Goal: Check status: Check status

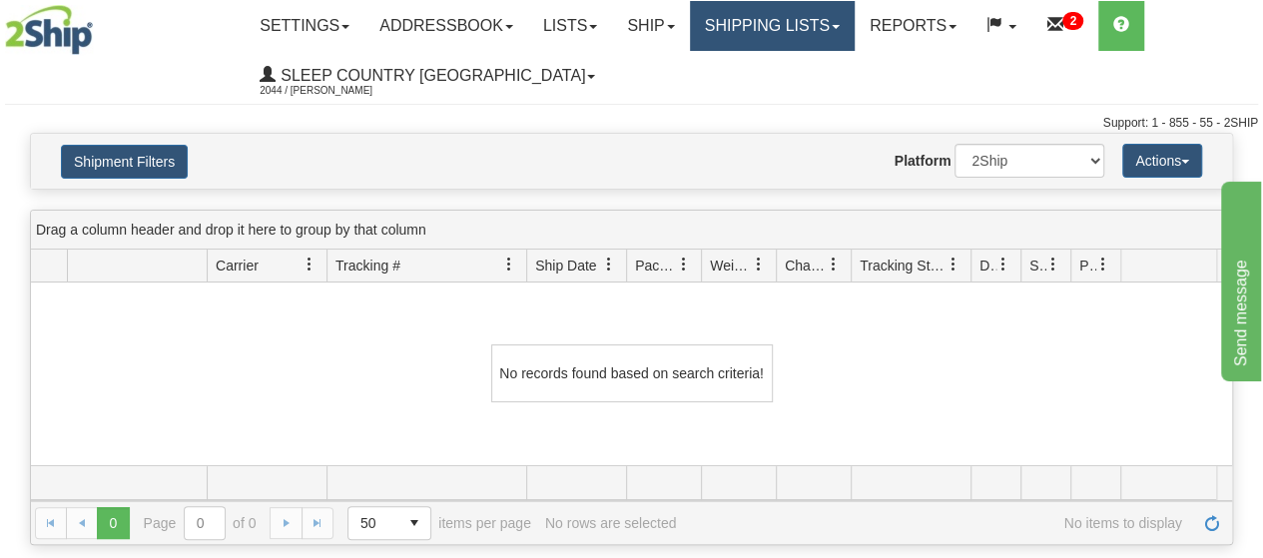
click at [770, 30] on link "Shipping lists" at bounding box center [772, 26] width 165 height 50
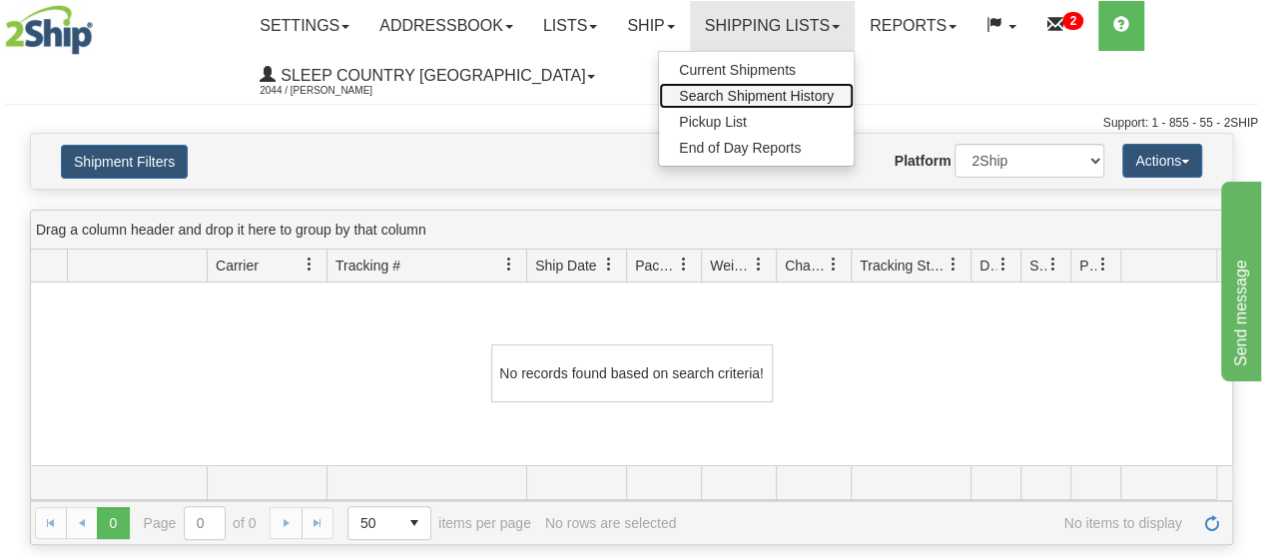
click at [763, 99] on span "Search Shipment History" at bounding box center [756, 96] width 155 height 16
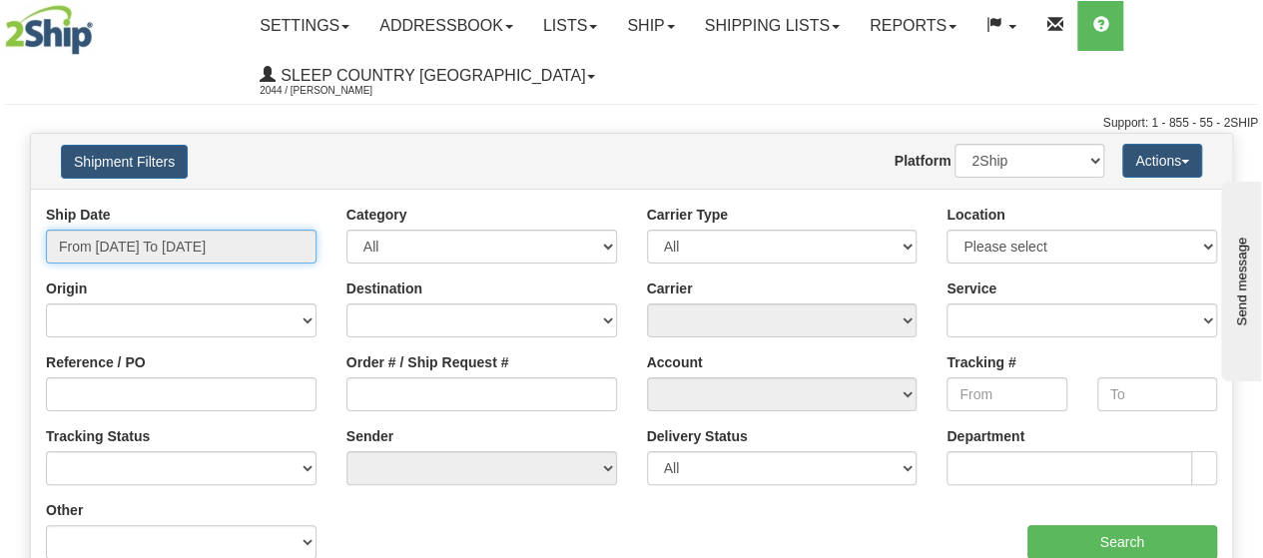
click at [145, 239] on input "From [DATE] To [DATE]" at bounding box center [181, 247] width 271 height 34
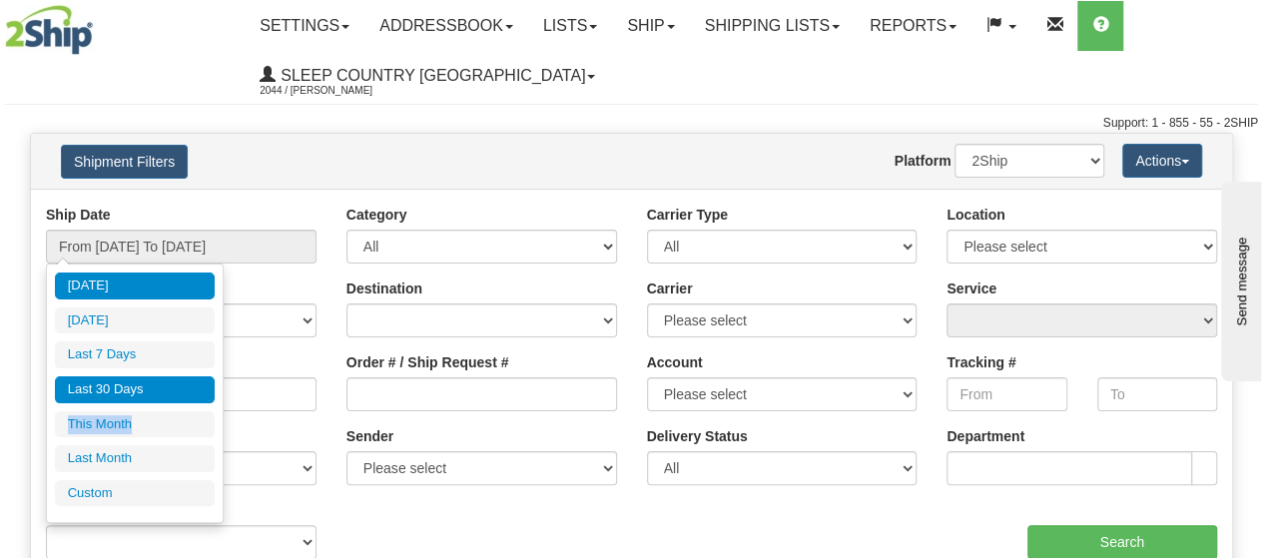
drag, startPoint x: 133, startPoint y: 418, endPoint x: 155, endPoint y: 397, distance: 31.1
click at [154, 399] on ul "[DATE] [DATE] Last 7 Days Last 30 Days This Month Last Month Custom" at bounding box center [135, 390] width 160 height 234
click at [161, 392] on li "Last 30 Days" at bounding box center [135, 390] width 160 height 27
type input "From 08/09/2025 To 09/07/2025"
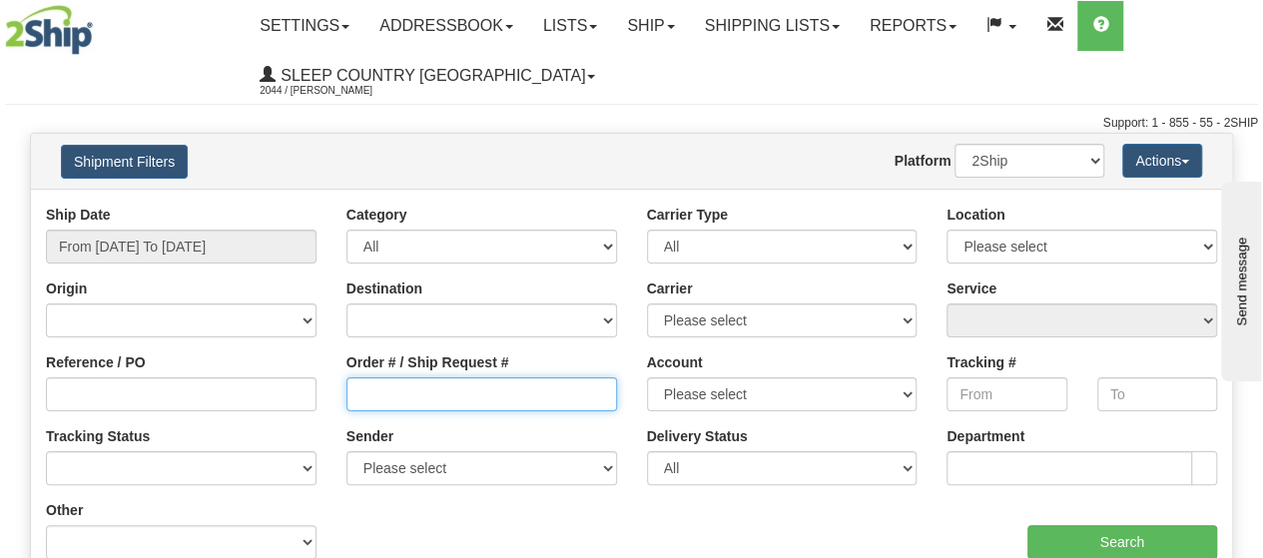
click at [400, 402] on input "Order # / Ship Request #" at bounding box center [482, 395] width 271 height 34
type input "1055726"
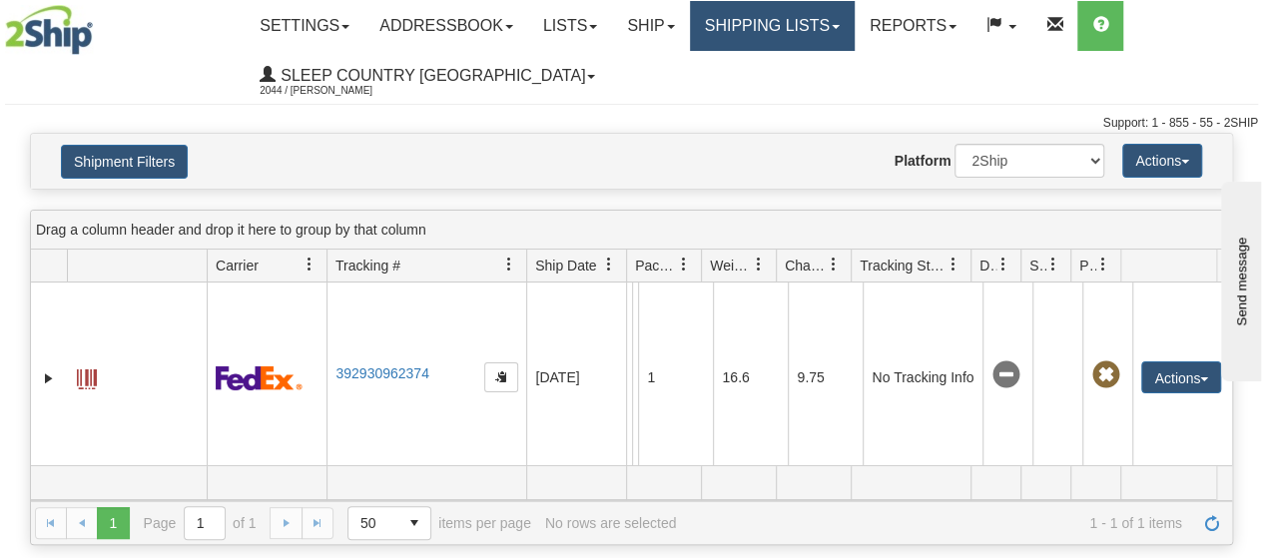
click at [775, 27] on link "Shipping lists" at bounding box center [772, 26] width 165 height 50
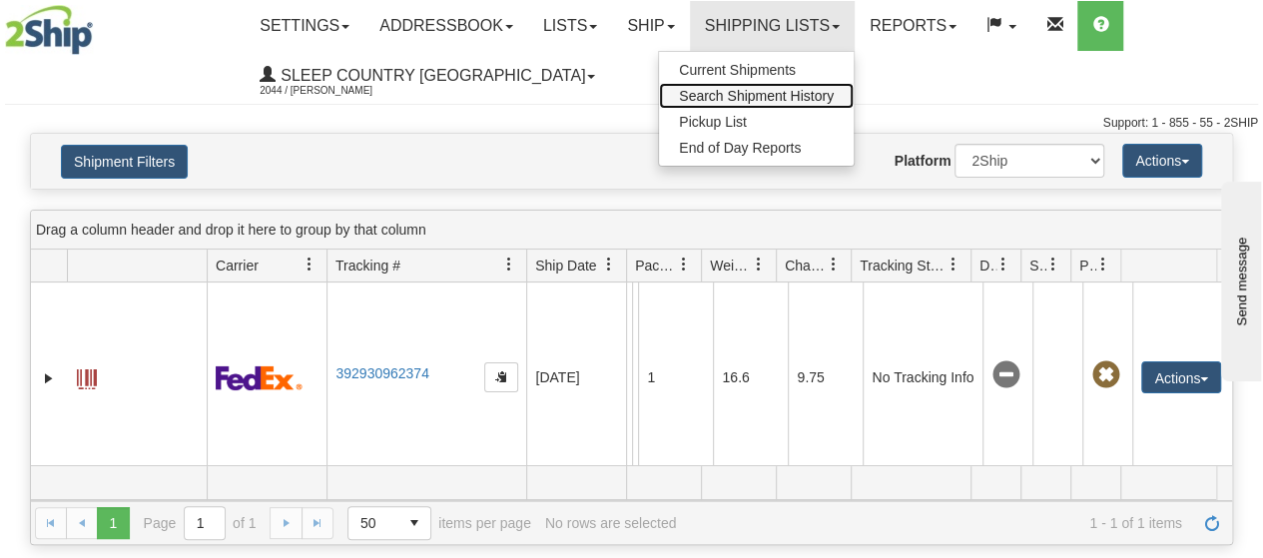
click at [742, 95] on span "Search Shipment History" at bounding box center [756, 96] width 155 height 16
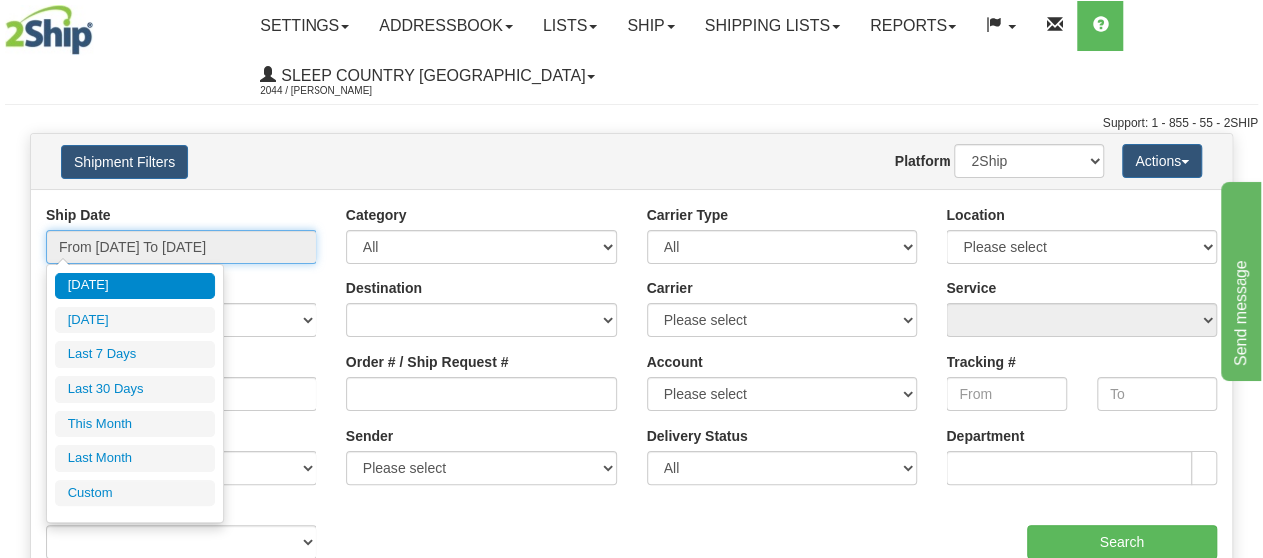
click at [131, 249] on input "From 09/06/2025 To 09/07/2025" at bounding box center [181, 247] width 271 height 34
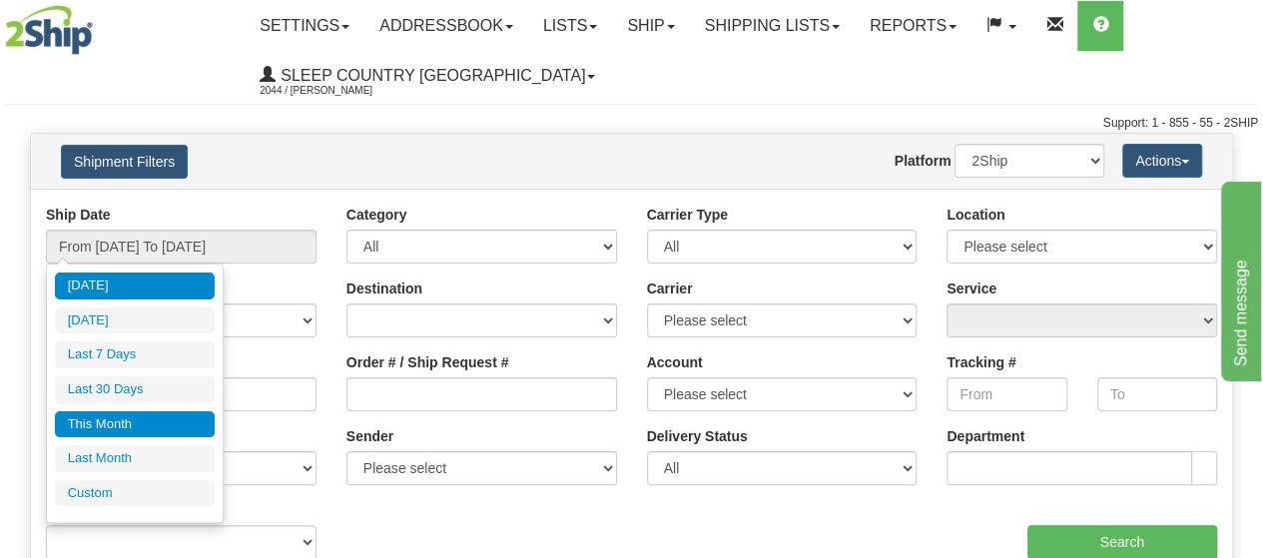
click at [118, 420] on li "This Month" at bounding box center [135, 424] width 160 height 27
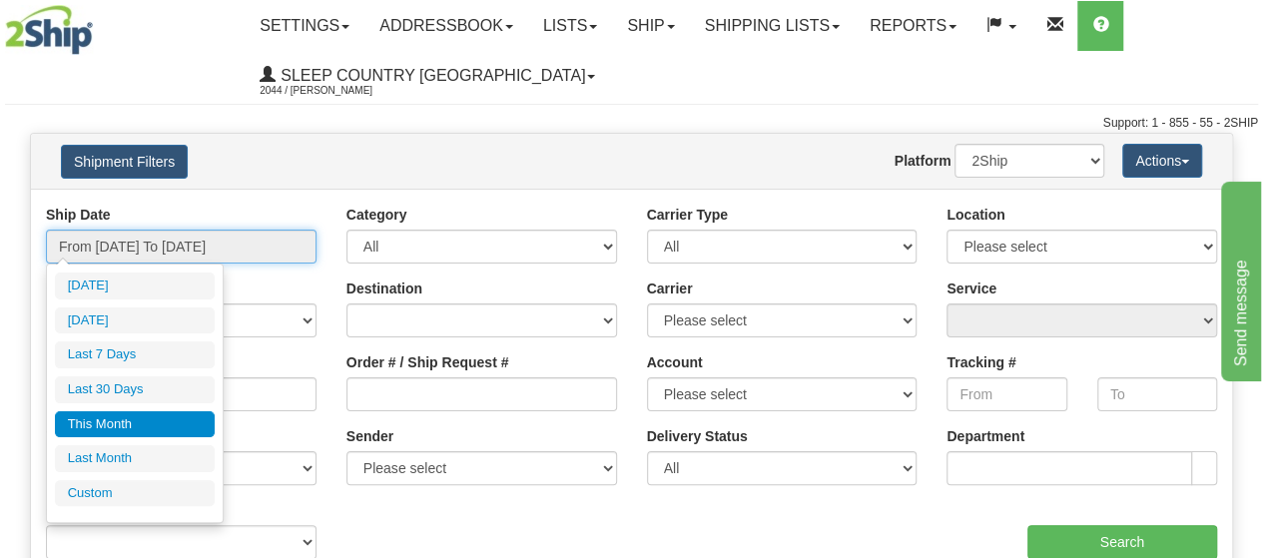
click at [117, 251] on input "From 09/01/2025 To 09/30/2025" at bounding box center [181, 247] width 271 height 34
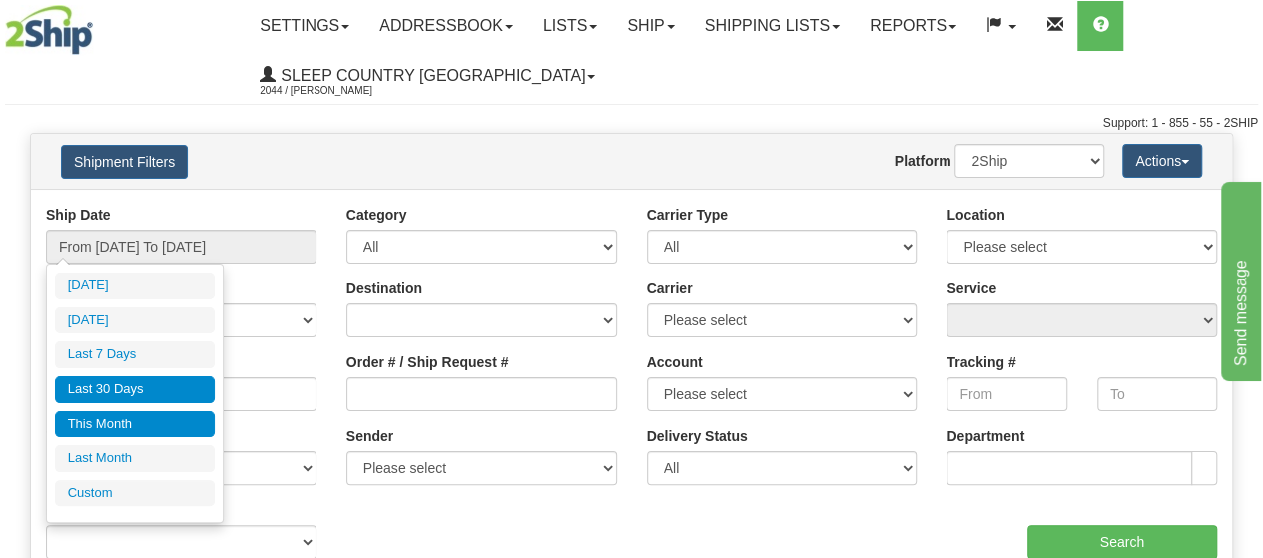
click at [113, 393] on li "Last 30 Days" at bounding box center [135, 390] width 160 height 27
type input "From [DATE] To [DATE]"
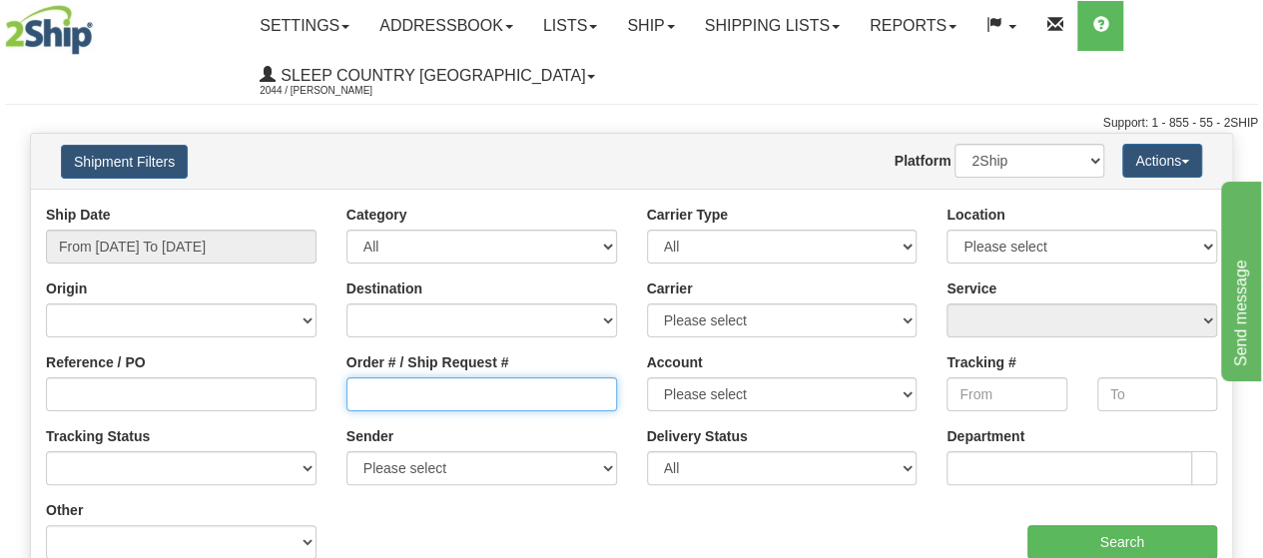
click at [382, 393] on input "Order # / Ship Request #" at bounding box center [482, 395] width 271 height 34
type input "1055688"
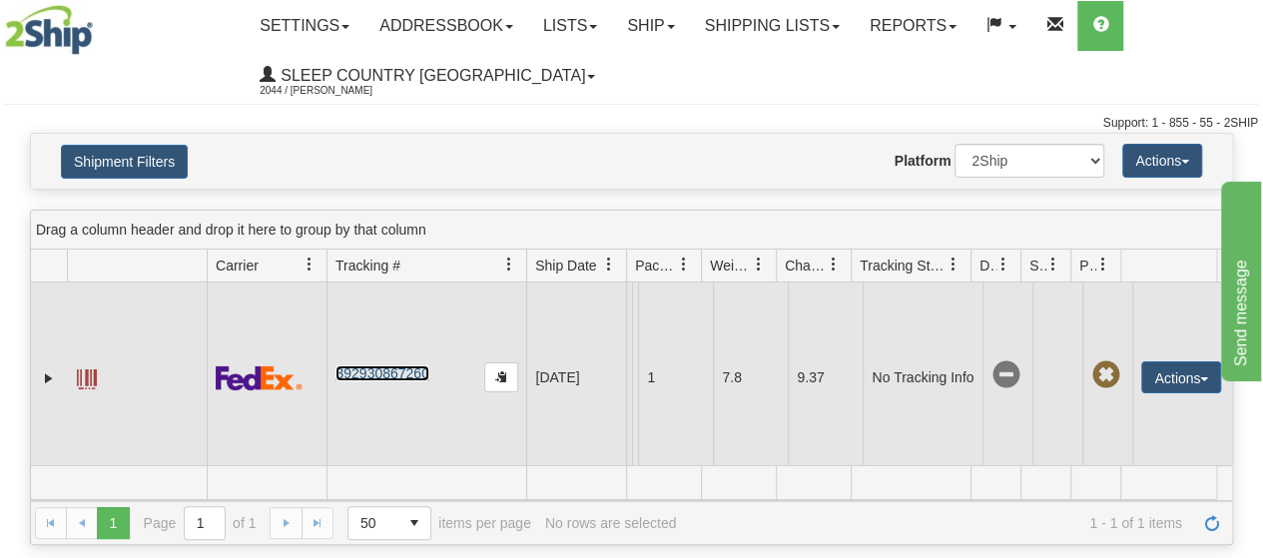
click at [384, 377] on link "392930867260" at bounding box center [382, 374] width 93 height 16
click at [1170, 374] on button "Actions" at bounding box center [1182, 378] width 80 height 32
click at [1109, 434] on link "Return" at bounding box center [1141, 440] width 160 height 26
click at [1169, 371] on button "Actions" at bounding box center [1182, 378] width 80 height 32
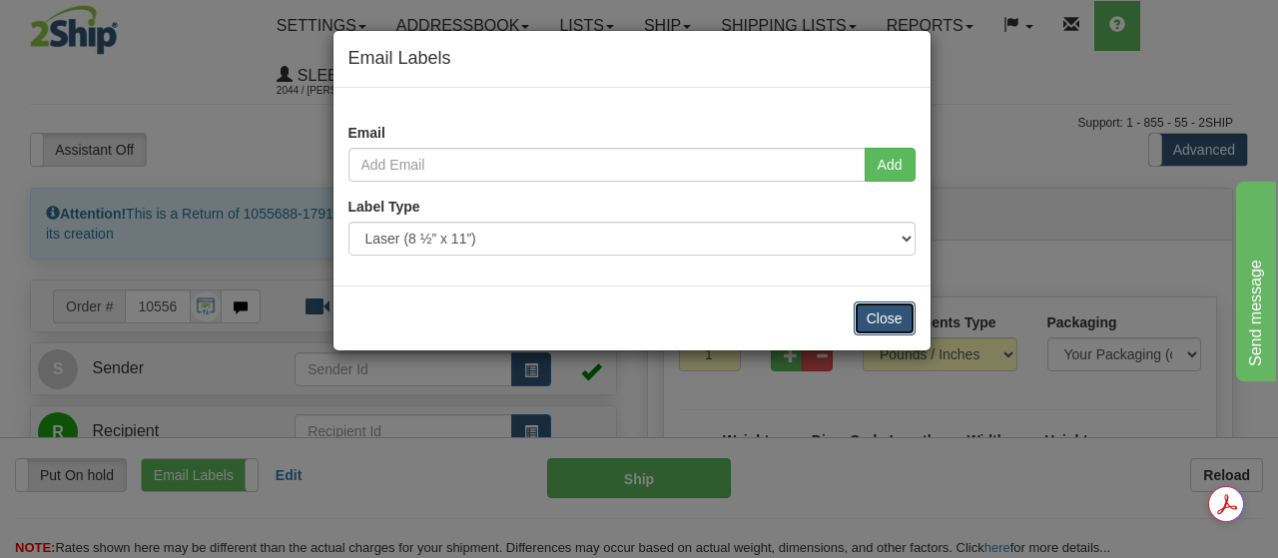
click at [891, 315] on button "Close" at bounding box center [885, 319] width 62 height 34
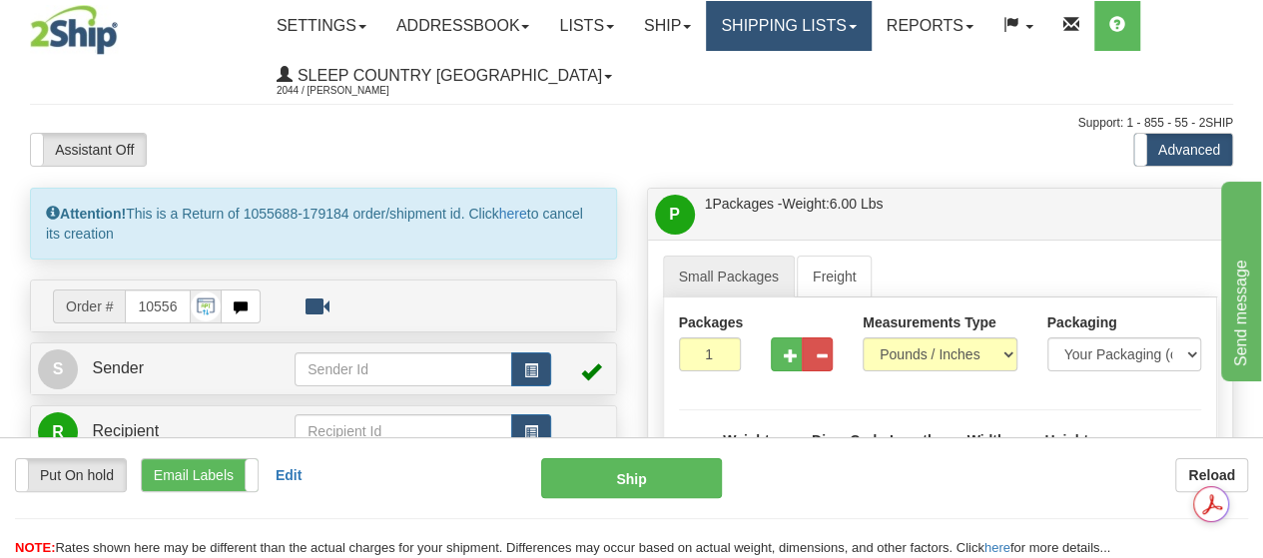
click at [825, 29] on link "Shipping lists" at bounding box center [788, 26] width 165 height 50
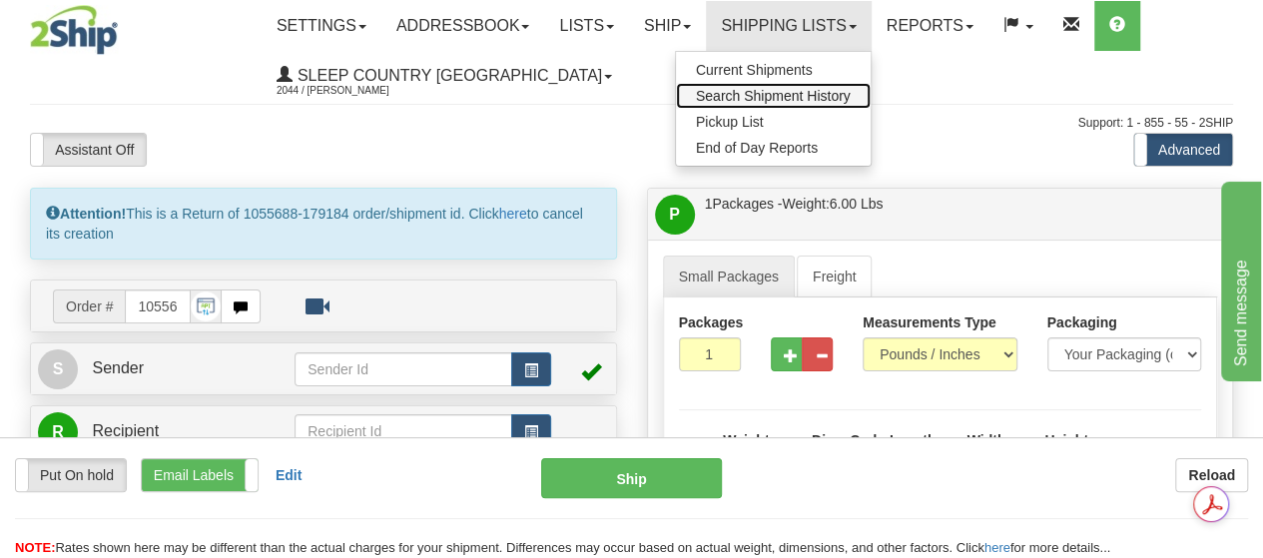
click at [809, 97] on span "Search Shipment History" at bounding box center [773, 96] width 155 height 16
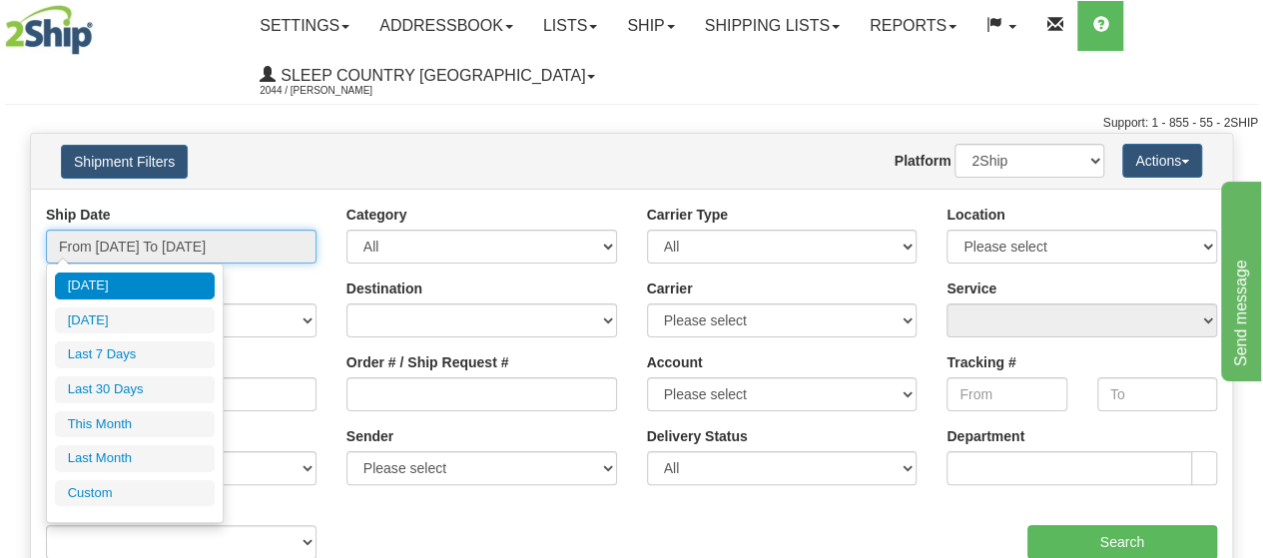
click at [186, 239] on input "From 09/06/2025 To 09/07/2025" at bounding box center [181, 247] width 271 height 34
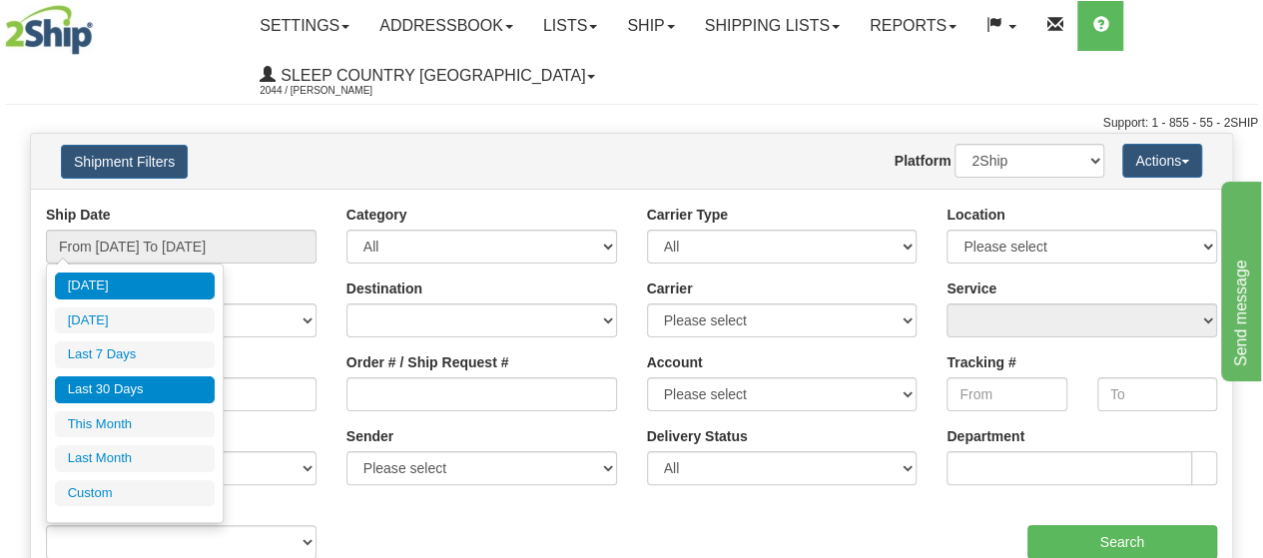
click at [130, 383] on li "Last 30 Days" at bounding box center [135, 390] width 160 height 27
type input "From 08/09/2025 To 09/07/2025"
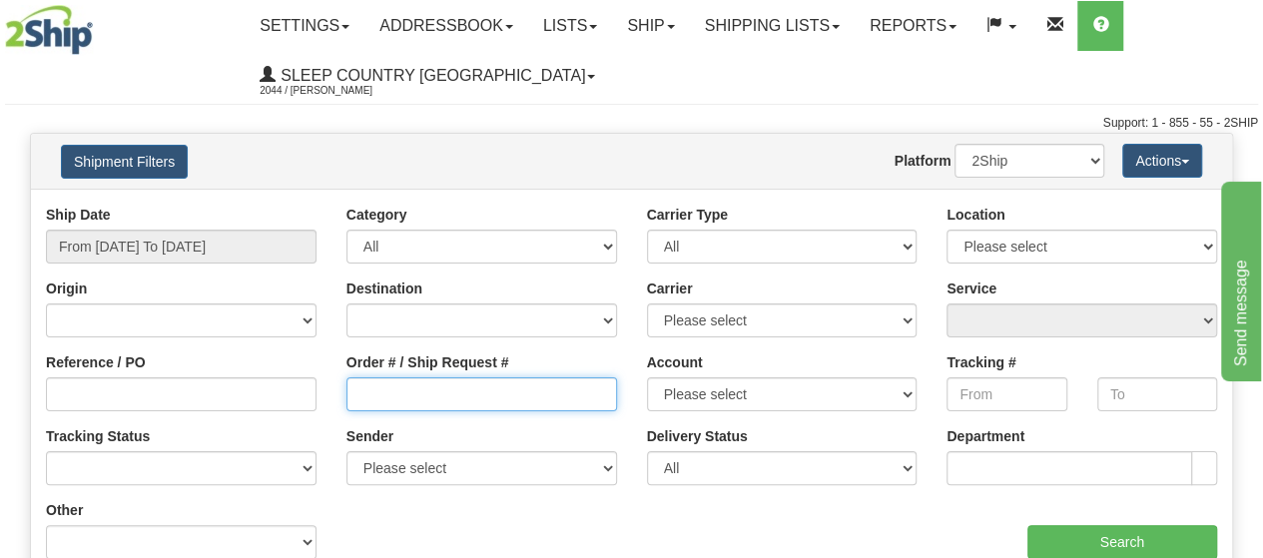
click at [366, 389] on input "Order # / Ship Request #" at bounding box center [482, 395] width 271 height 34
type input "V"
paste input "125755"
type input "125755"
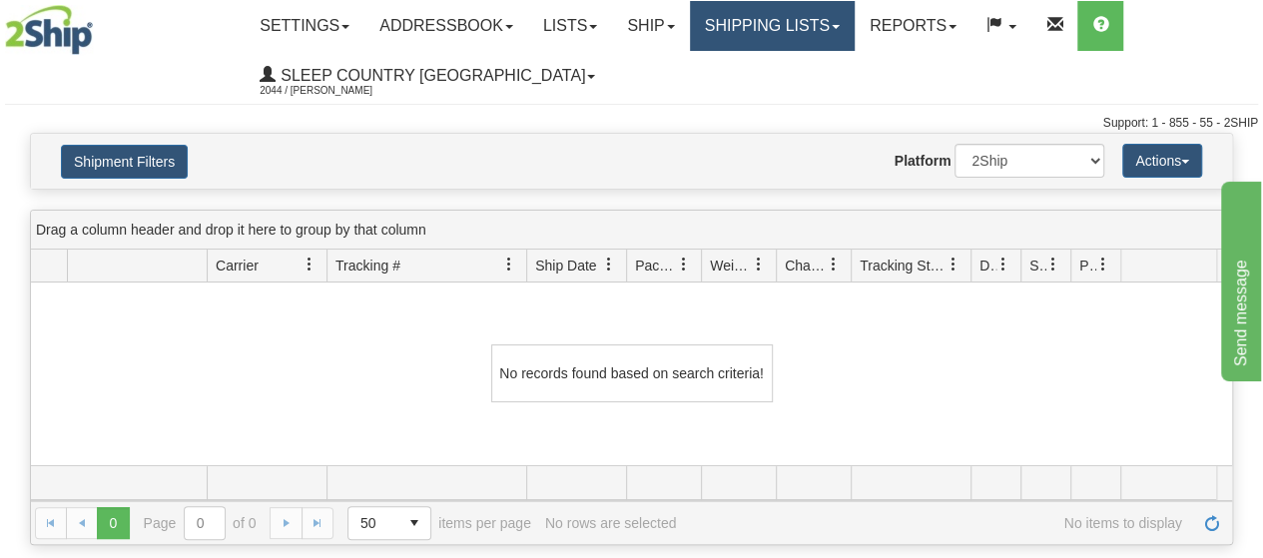
click at [800, 29] on link "Shipping lists" at bounding box center [772, 26] width 165 height 50
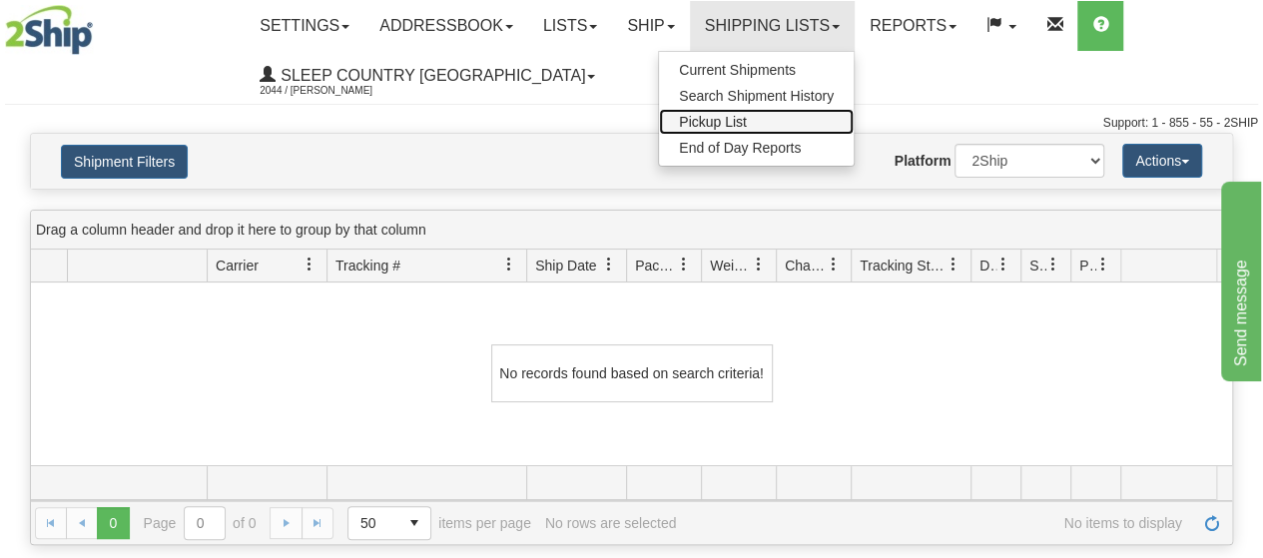
click at [747, 115] on span "Pickup List" at bounding box center [713, 122] width 68 height 16
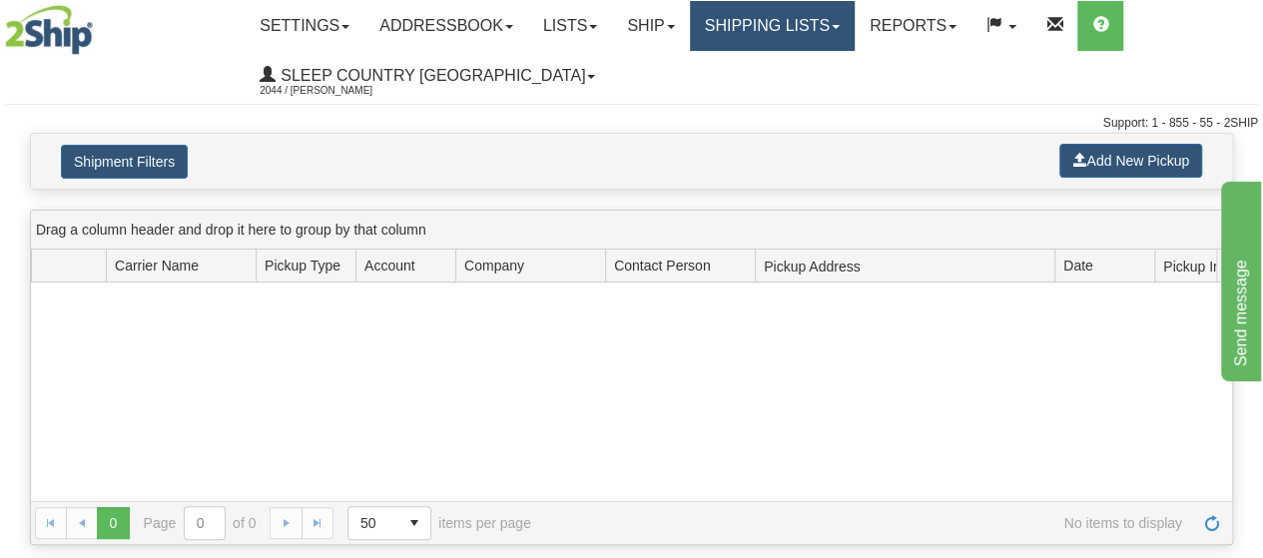
click at [805, 33] on link "Shipping lists" at bounding box center [772, 26] width 165 height 50
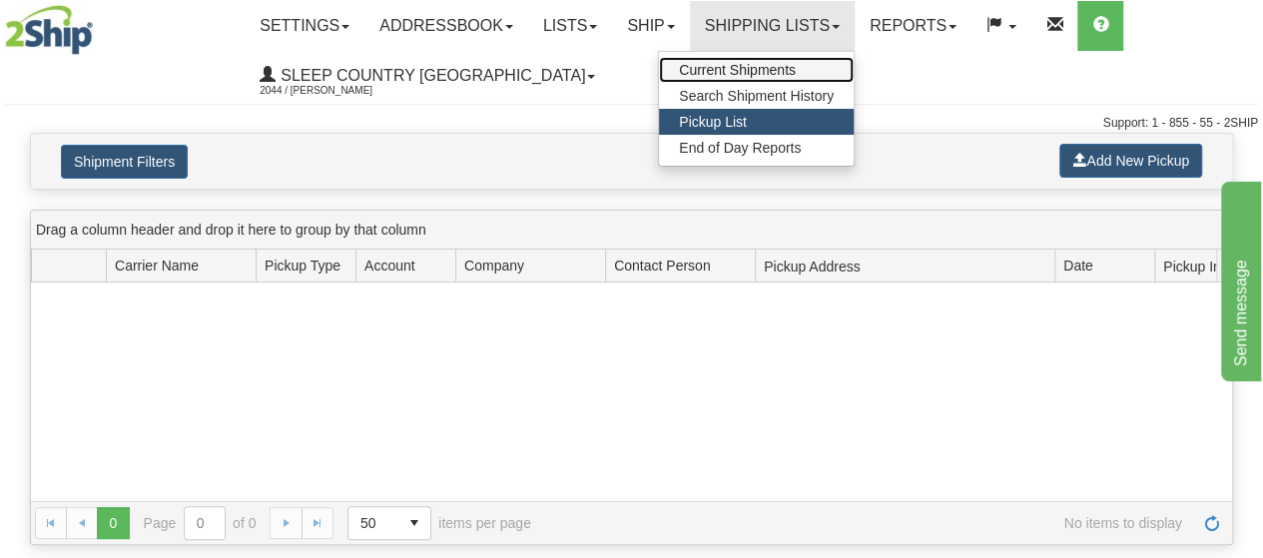
click at [753, 64] on span "Current Shipments" at bounding box center [737, 70] width 117 height 16
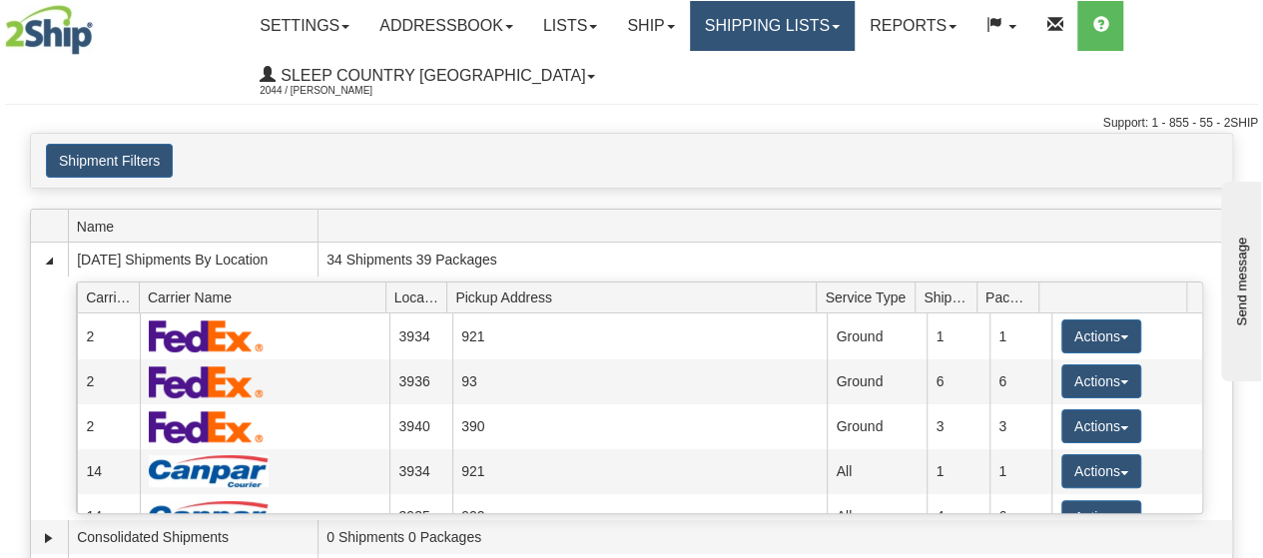
click at [780, 23] on link "Shipping lists" at bounding box center [772, 26] width 165 height 50
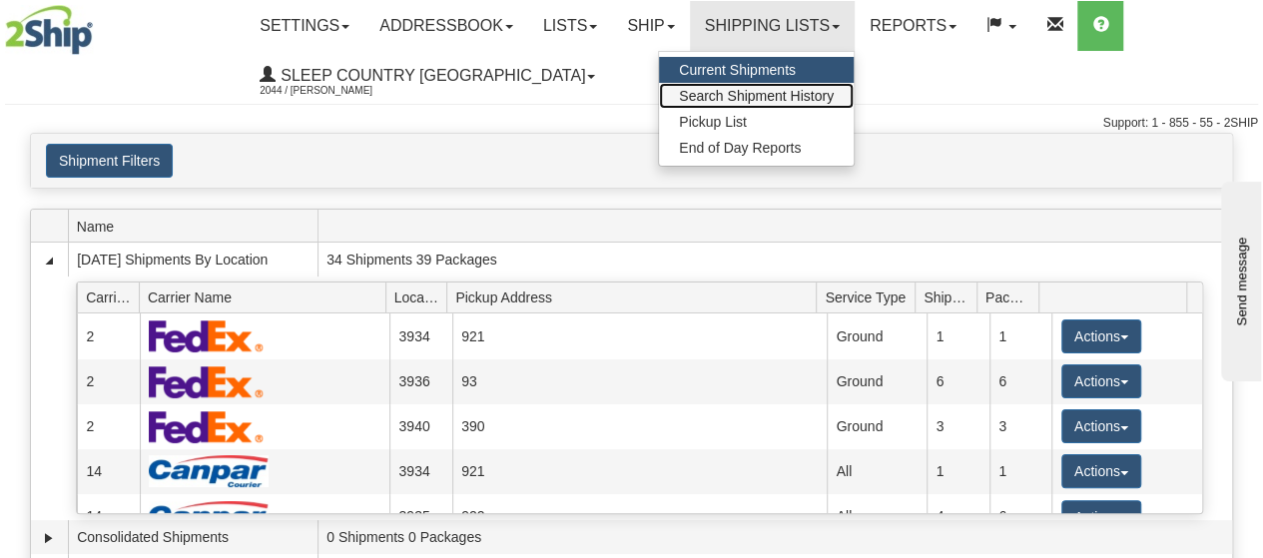
click at [755, 90] on span "Search Shipment History" at bounding box center [756, 96] width 155 height 16
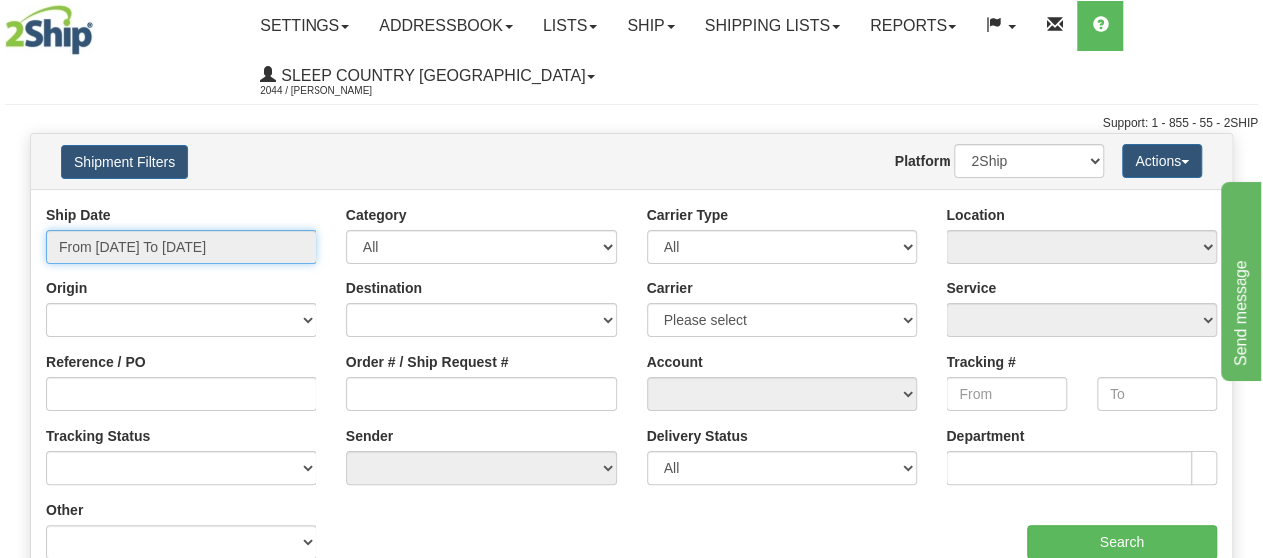
click at [156, 249] on input "From [DATE] To [DATE]" at bounding box center [181, 247] width 271 height 34
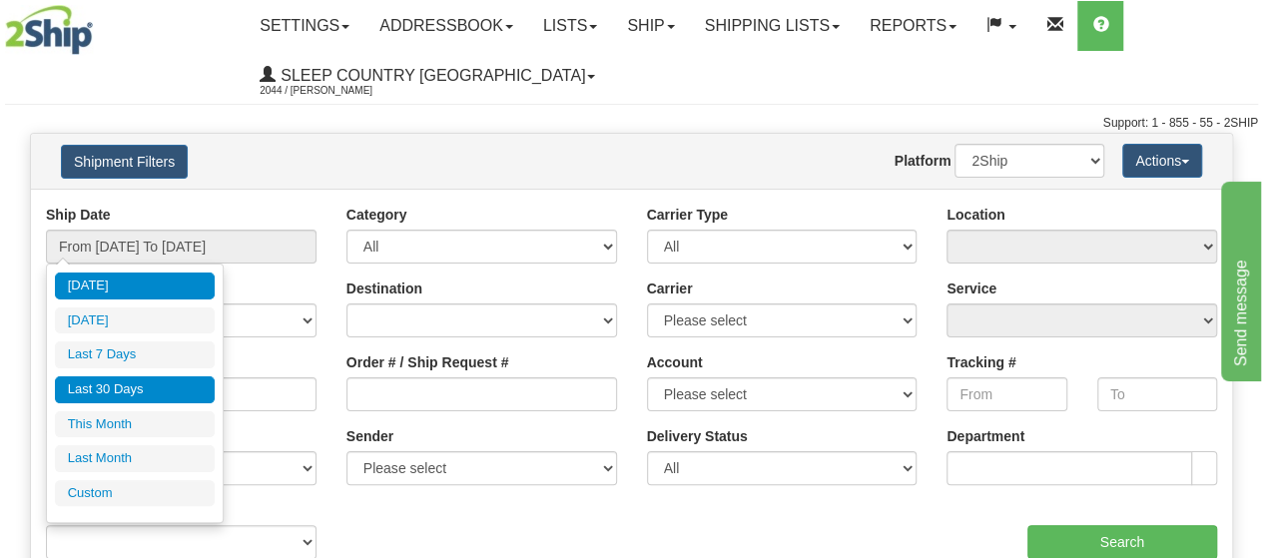
drag, startPoint x: 133, startPoint y: 350, endPoint x: 138, endPoint y: 387, distance: 37.3
click at [138, 373] on ul "[DATE] [DATE] Last 7 Days Last 30 Days This Month Last Month Custom" at bounding box center [135, 390] width 160 height 234
click at [138, 387] on li "Last 30 Days" at bounding box center [135, 390] width 160 height 27
type input "From [DATE] To [DATE]"
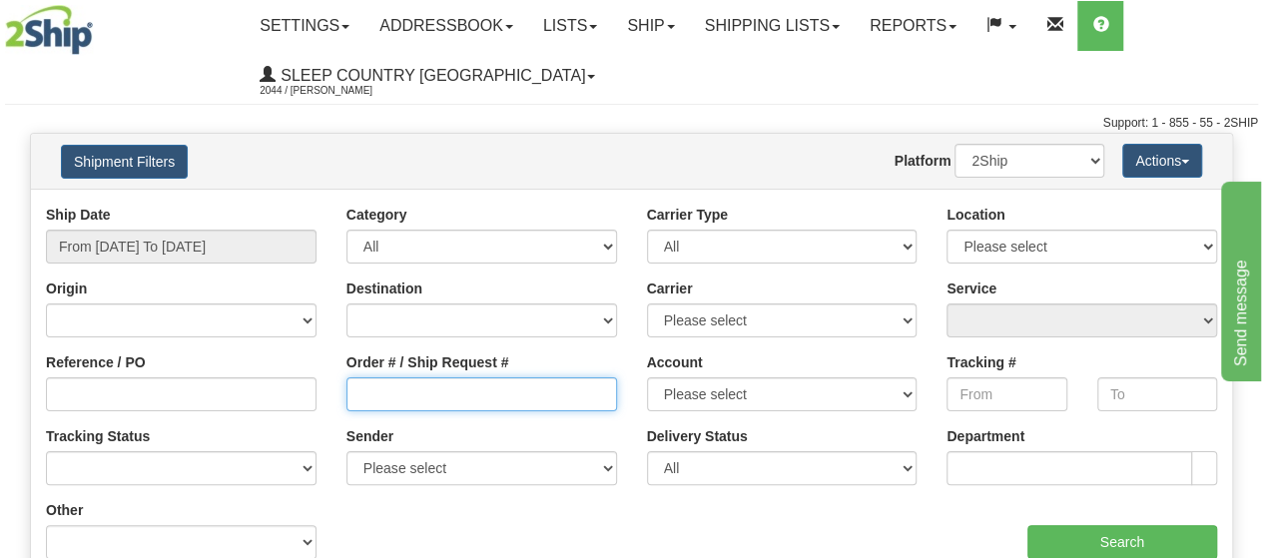
click at [396, 384] on input "Order # / Ship Request #" at bounding box center [482, 395] width 271 height 34
type input "1055688"
